Goal: Navigation & Orientation: Find specific page/section

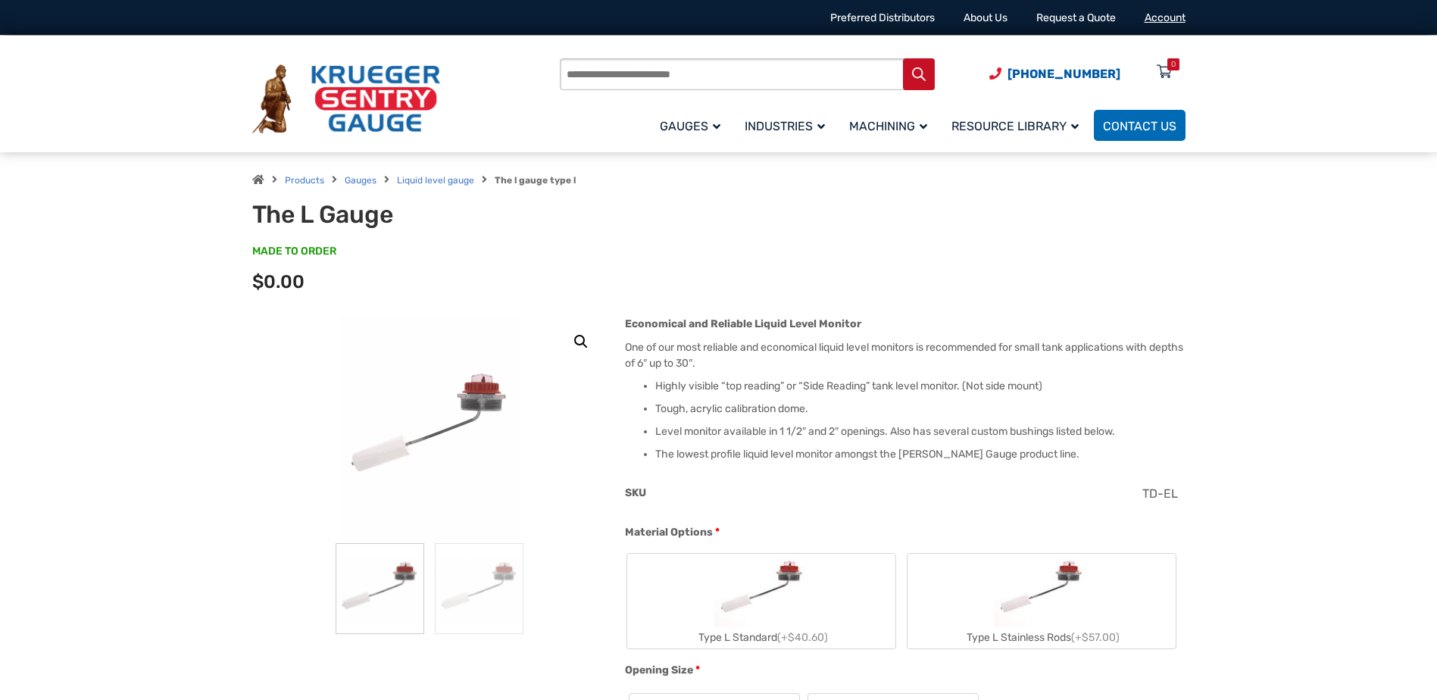
click at [1161, 17] on link "Account" at bounding box center [1165, 17] width 41 height 13
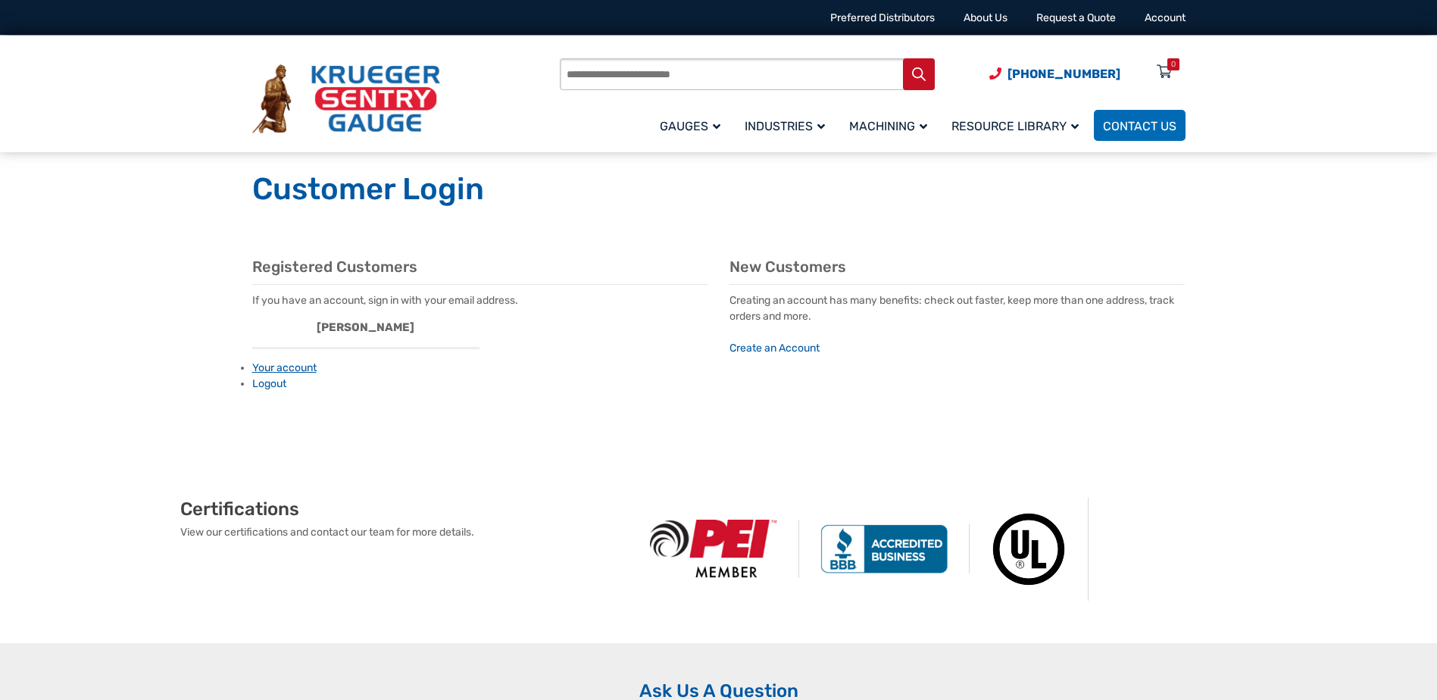
click at [280, 369] on link "Your account" at bounding box center [284, 367] width 64 height 13
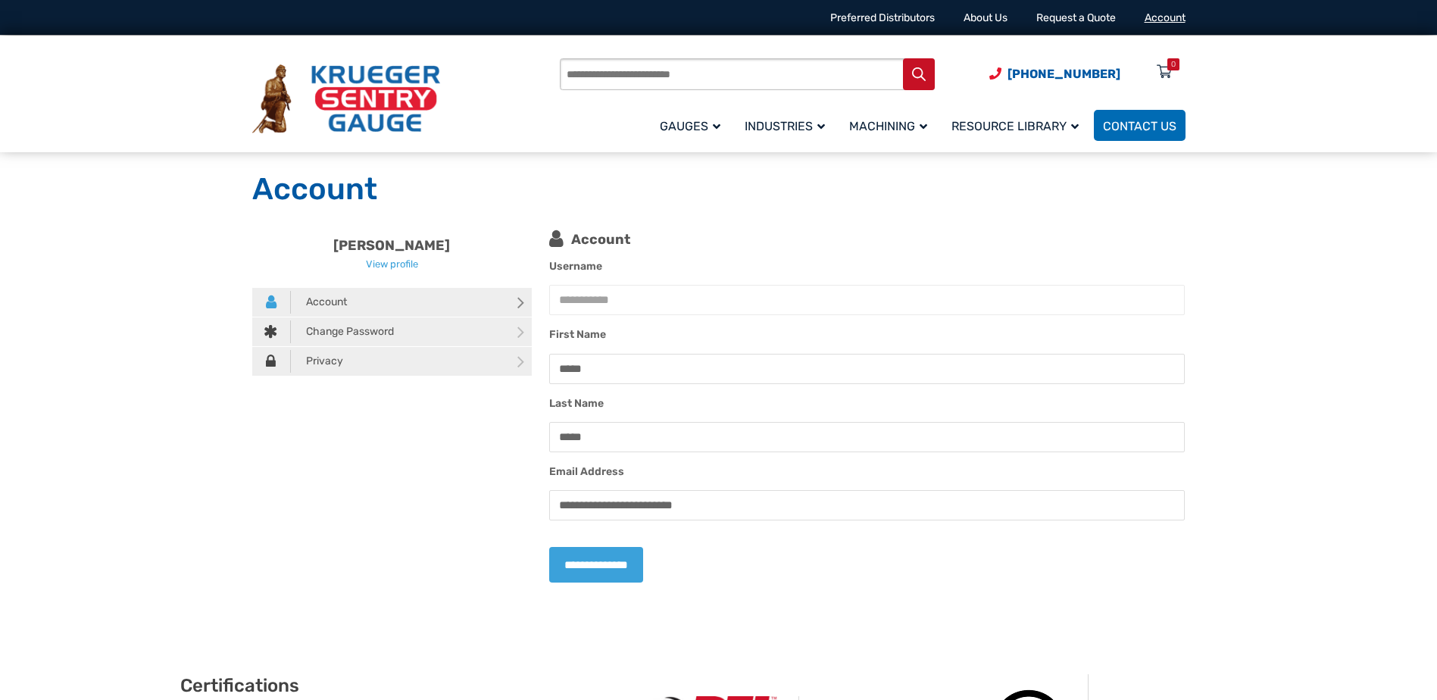
click at [1164, 20] on link "Account" at bounding box center [1165, 17] width 41 height 13
